Goal: Information Seeking & Learning: Check status

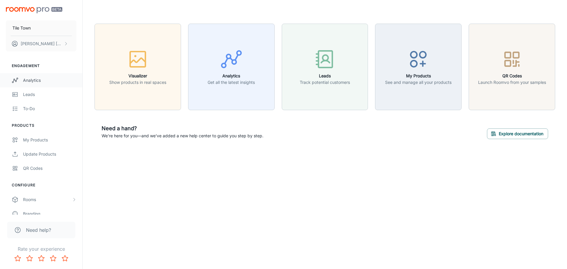
click at [29, 79] on div "Analytics" at bounding box center [49, 80] width 53 height 7
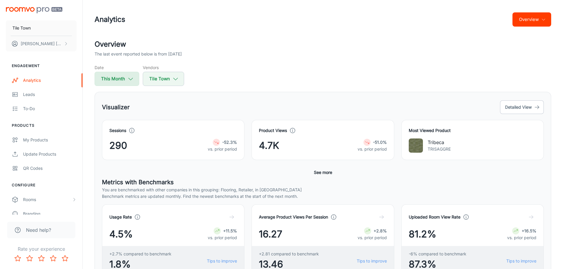
click at [129, 77] on icon "button" at bounding box center [130, 79] width 7 height 7
select select "9"
select select "2025"
select select "9"
select select "2025"
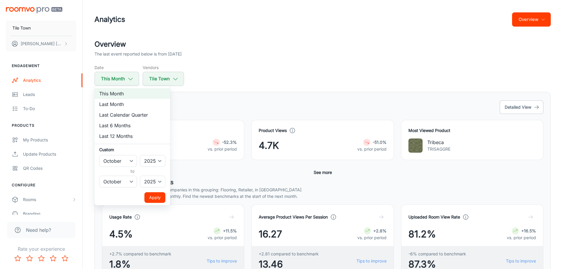
click at [112, 103] on li "Last Month" at bounding box center [133, 104] width 76 height 11
select select "8"
drag, startPoint x: 161, startPoint y: 194, endPoint x: 224, endPoint y: 143, distance: 80.9
click at [161, 194] on button "Apply" at bounding box center [155, 197] width 21 height 11
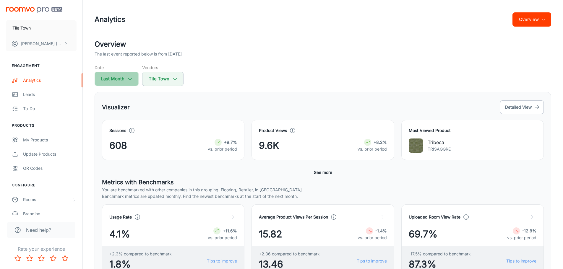
click at [131, 82] on icon "button" at bounding box center [130, 79] width 7 height 7
select select "8"
select select "2025"
select select "8"
select select "2025"
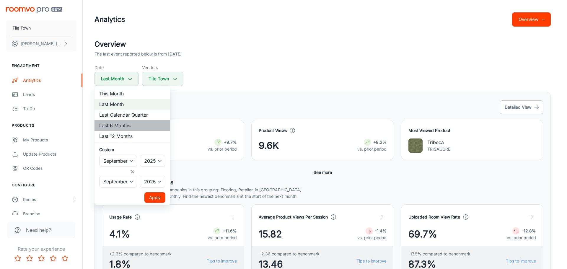
click at [120, 125] on li "Last 6 Months" at bounding box center [133, 125] width 76 height 11
select select "3"
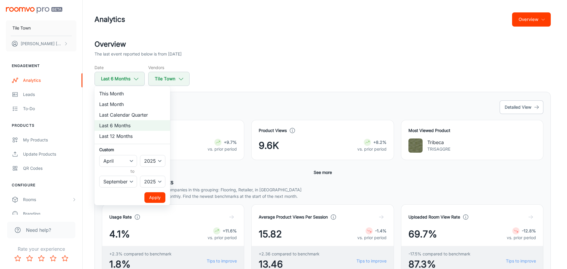
click at [159, 196] on button "Apply" at bounding box center [155, 197] width 21 height 11
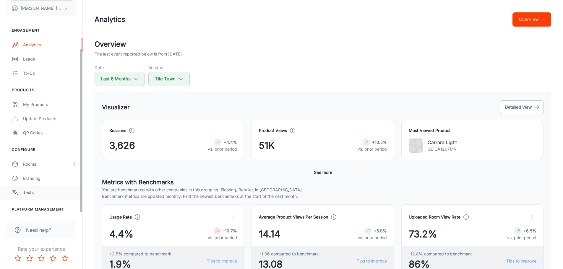
scroll to position [66, 0]
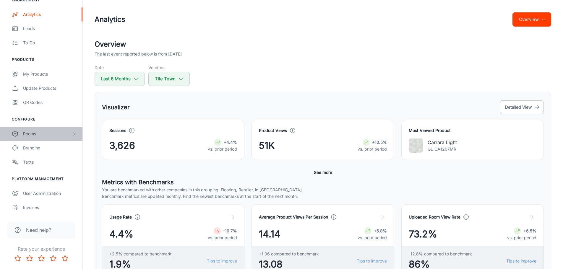
click at [73, 132] on icon "scrollable content" at bounding box center [74, 134] width 5 height 5
click at [74, 134] on icon "scrollable content" at bounding box center [74, 134] width 5 height 5
click at [72, 133] on icon "scrollable content" at bounding box center [74, 134] width 5 height 5
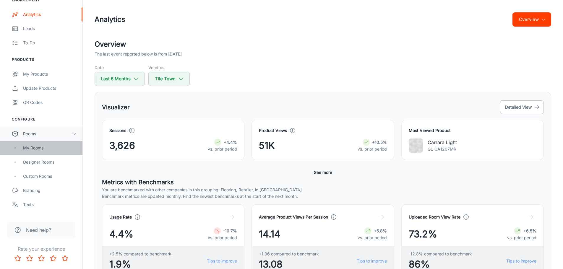
click at [31, 147] on div "My Rooms" at bounding box center [49, 148] width 53 height 7
